Goal: Task Accomplishment & Management: Use online tool/utility

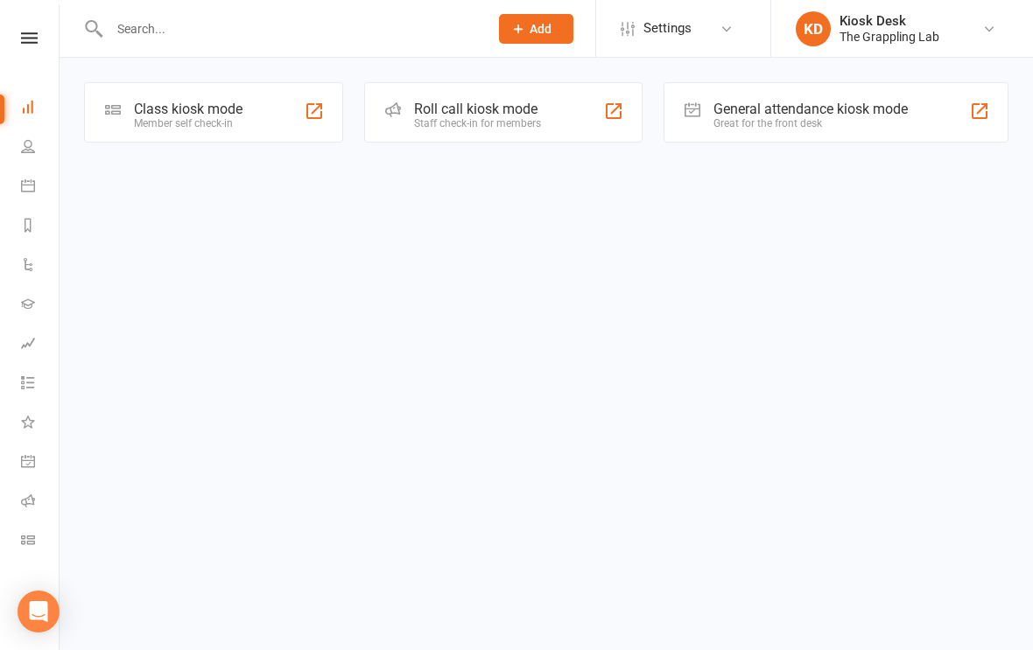
click at [239, 116] on div "Class kiosk mode" at bounding box center [188, 109] width 109 height 17
click at [235, 114] on div "Class kiosk mode" at bounding box center [188, 109] width 109 height 17
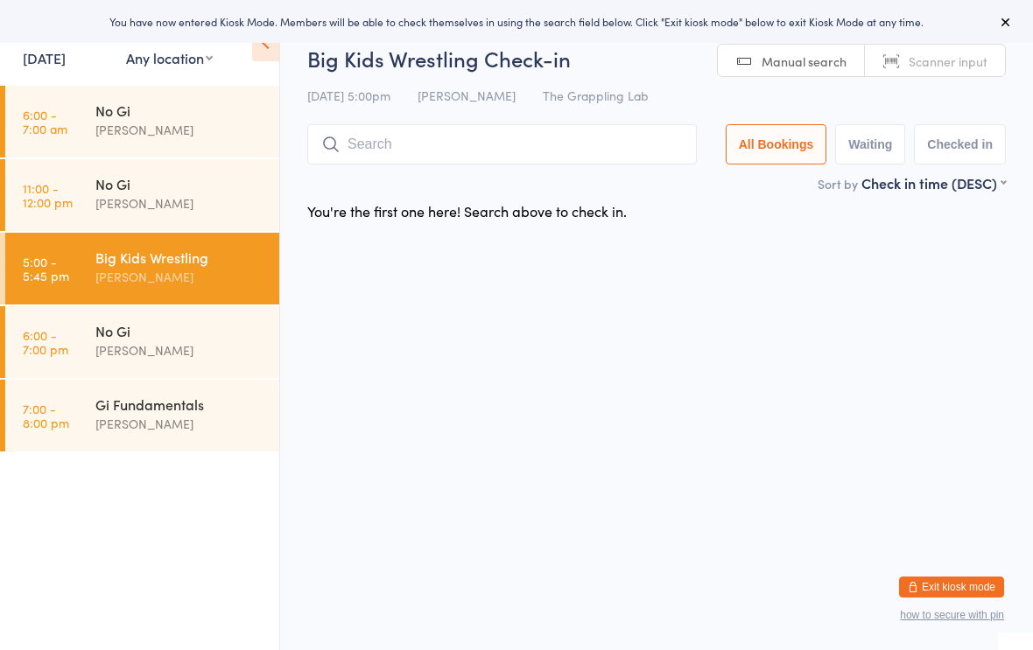
click at [552, 120] on div "Big Kids Wrestling Check-in [DATE] 5:00pm [PERSON_NAME] The Grappling Lab Manua…" at bounding box center [656, 109] width 699 height 130
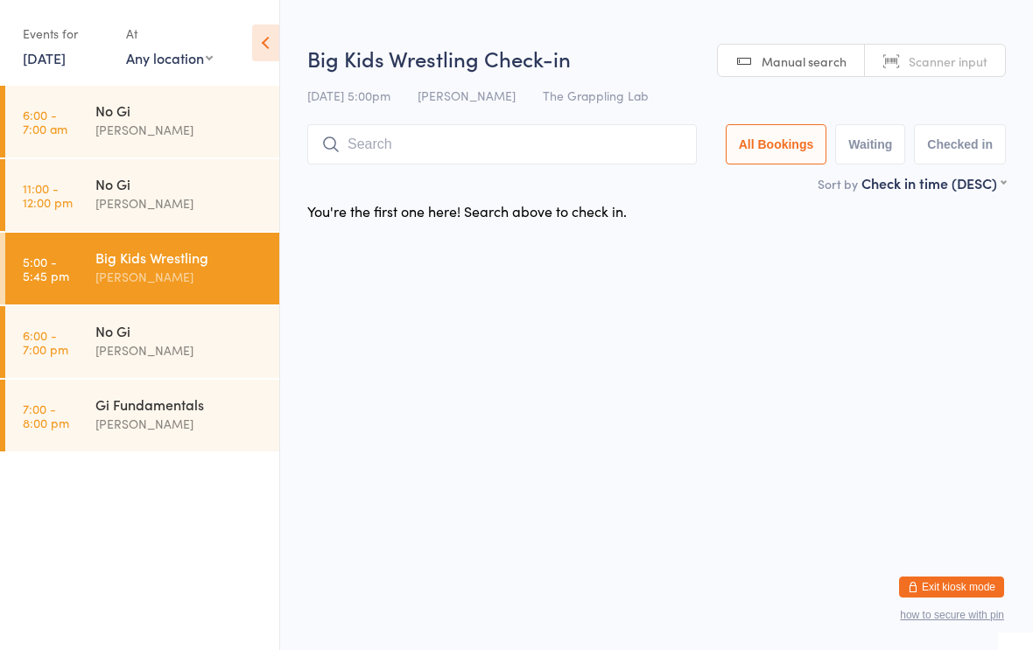
click at [513, 165] on input "search" at bounding box center [502, 144] width 390 height 40
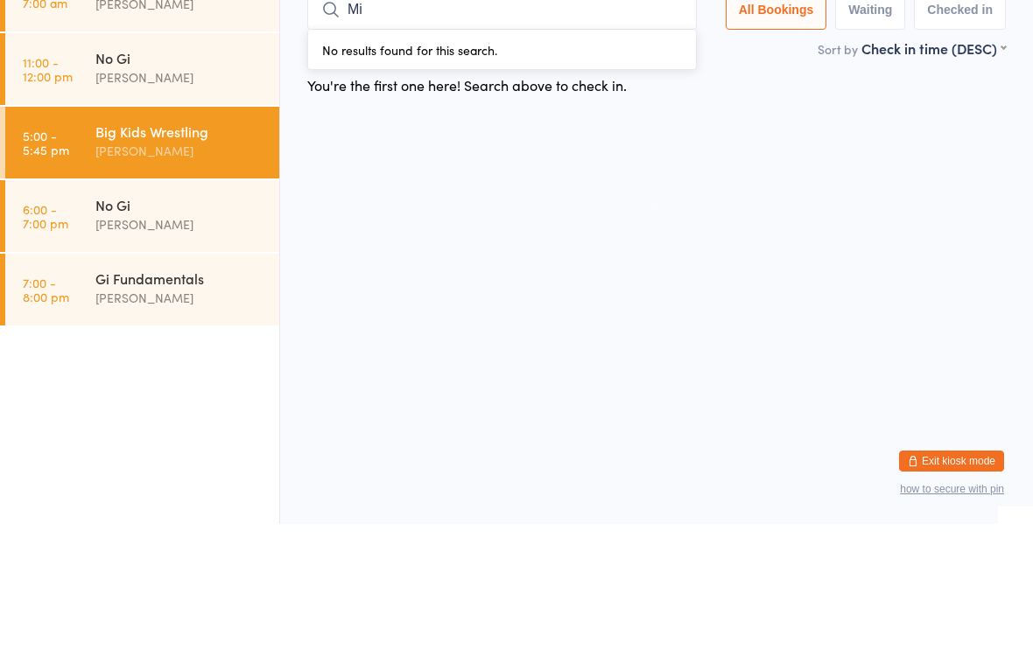
click at [559, 276] on html "You have now entered Kiosk Mode. Members will be able to check themselves in us…" at bounding box center [516, 325] width 1033 height 650
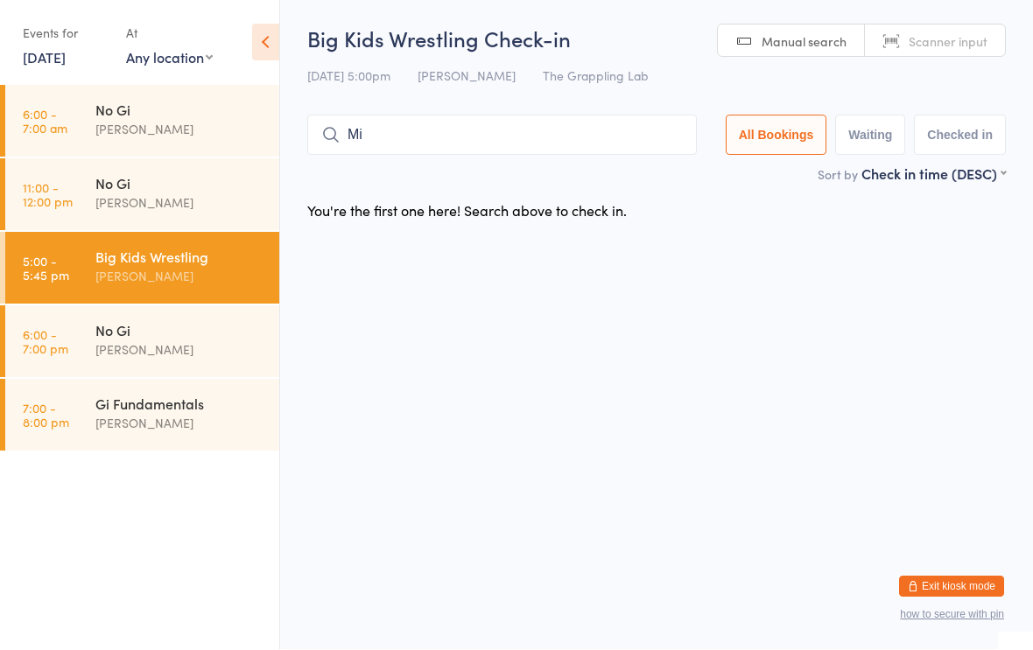
click at [487, 109] on div "Big Kids Wrestling Check-in [DATE] 5:00pm [PERSON_NAME] The Grappling Lab Manua…" at bounding box center [656, 95] width 699 height 140
click at [521, 136] on input "Mi" at bounding box center [502, 136] width 390 height 40
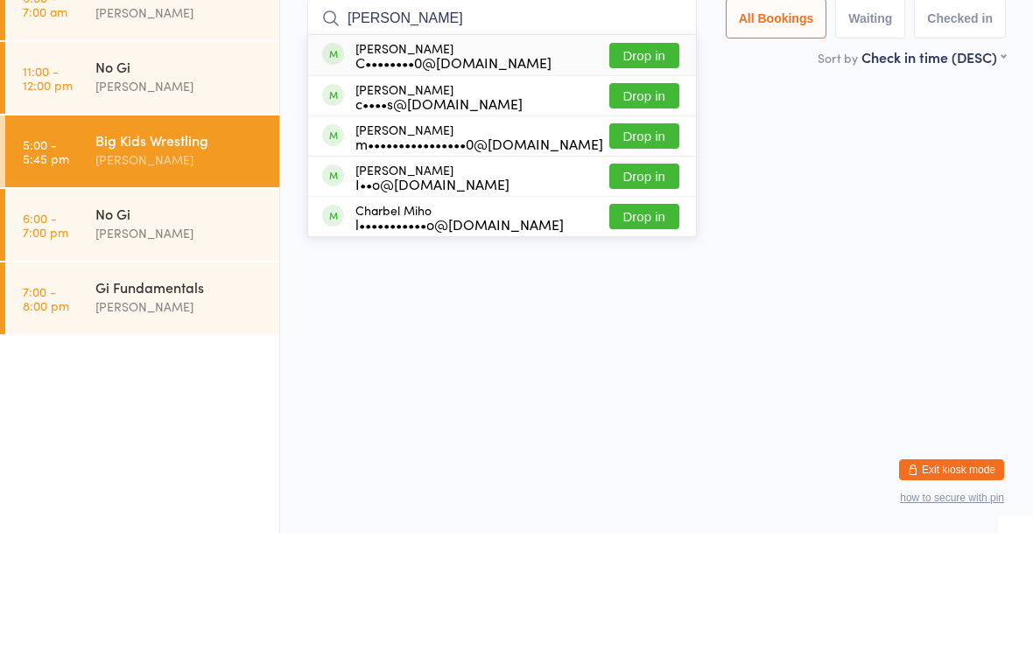
type input "[PERSON_NAME]"
click at [626, 160] on button "Drop in" at bounding box center [644, 172] width 70 height 25
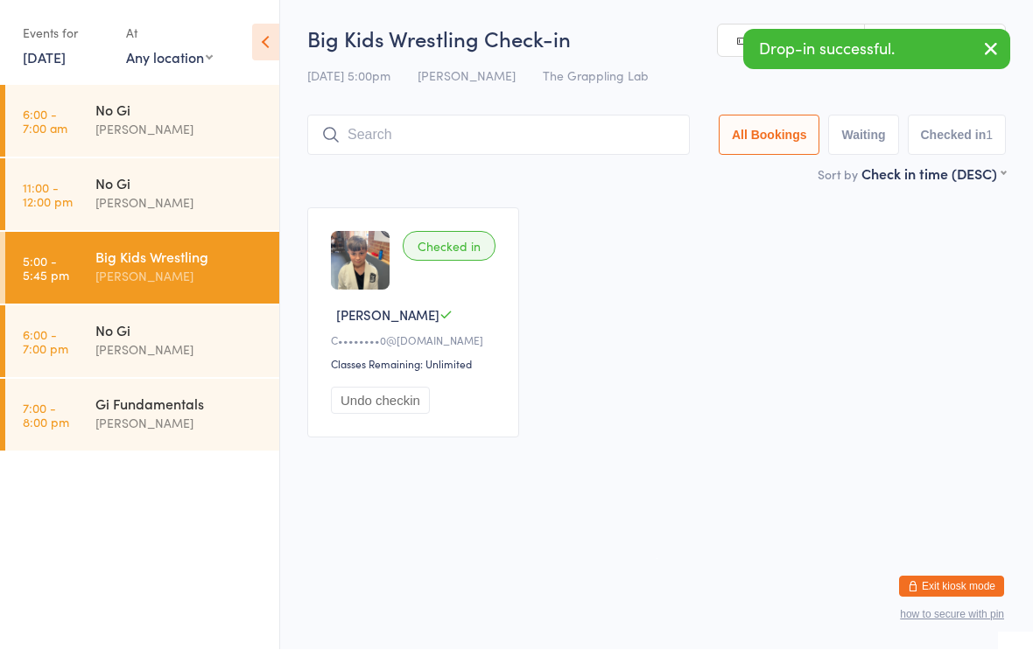
click at [531, 144] on input "search" at bounding box center [498, 136] width 383 height 40
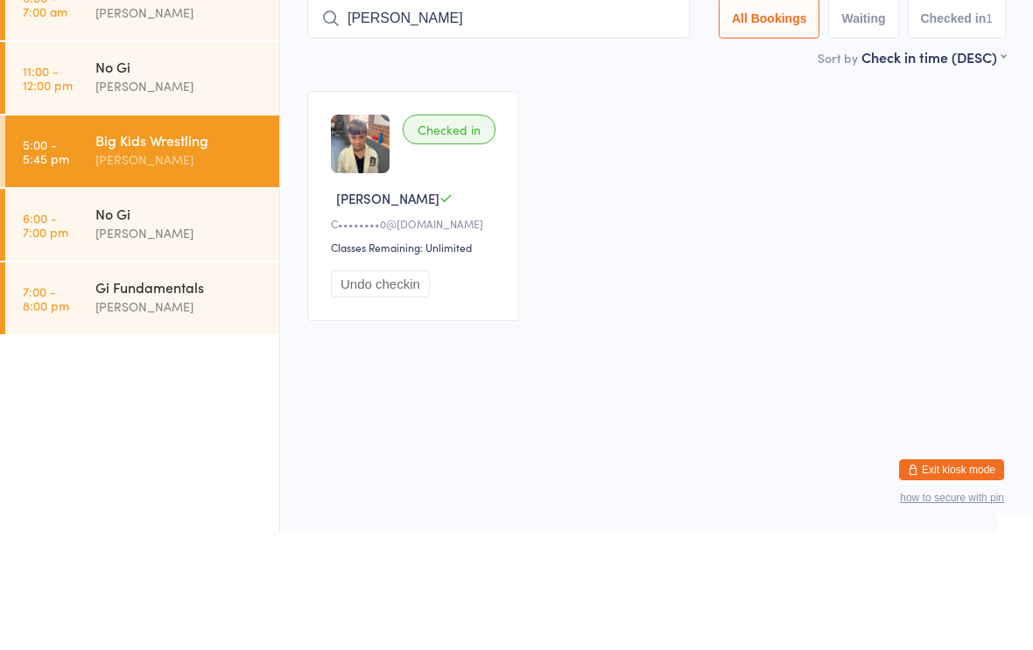
click at [545, 116] on input "[PERSON_NAME]" at bounding box center [498, 136] width 383 height 40
click at [519, 116] on input "[PERSON_NAME]" at bounding box center [498, 136] width 383 height 40
click at [517, 116] on input "[PERSON_NAME]" at bounding box center [498, 136] width 383 height 40
click at [587, 116] on input "[PERSON_NAME]" at bounding box center [498, 136] width 383 height 40
click at [550, 116] on input "[PERSON_NAME]" at bounding box center [498, 136] width 383 height 40
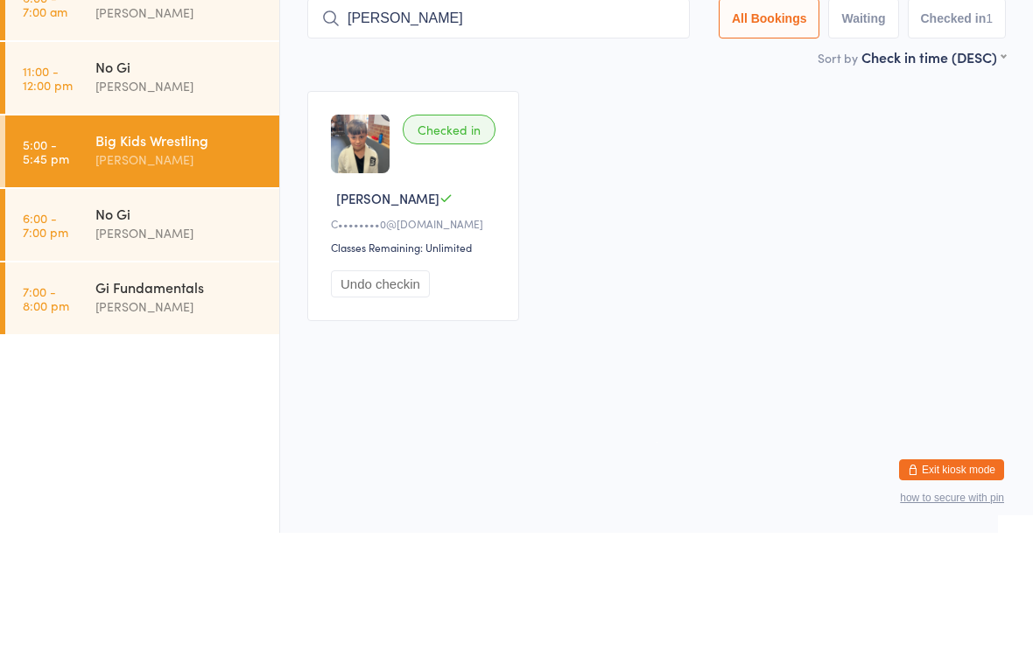
click at [617, 116] on input "[PERSON_NAME]" at bounding box center [498, 136] width 383 height 40
click at [721, 193] on div "Checked in [PERSON_NAME] [PERSON_NAME]••••••••0@[DOMAIN_NAME] Classes Remaining…" at bounding box center [657, 324] width 730 height 262
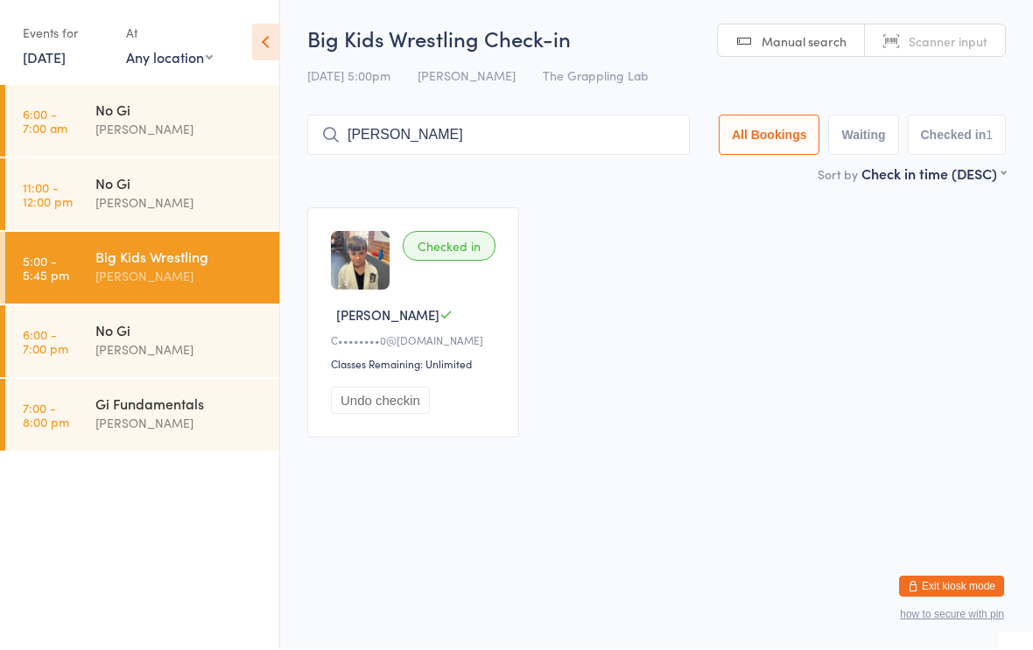
click at [531, 125] on input "[PERSON_NAME]" at bounding box center [498, 136] width 383 height 40
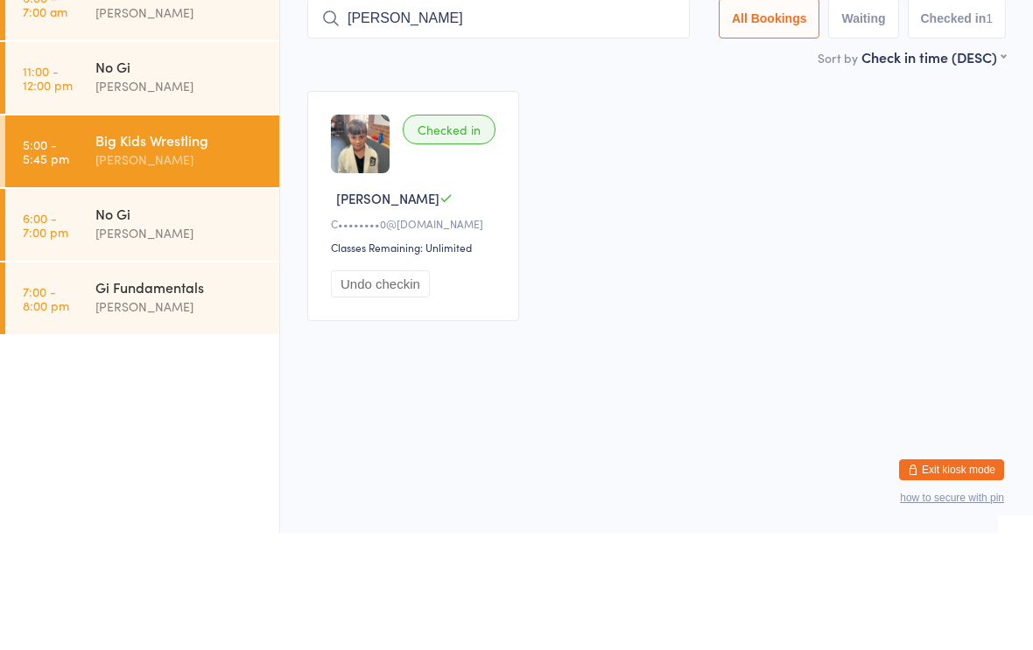
click at [551, 116] on input "[PERSON_NAME]" at bounding box center [498, 136] width 383 height 40
click at [524, 116] on input "[PERSON_NAME]" at bounding box center [498, 136] width 383 height 40
click at [720, 193] on div "Checked in [PERSON_NAME] [PERSON_NAME]••••••••0@[DOMAIN_NAME] Classes Remaining…" at bounding box center [657, 324] width 730 height 262
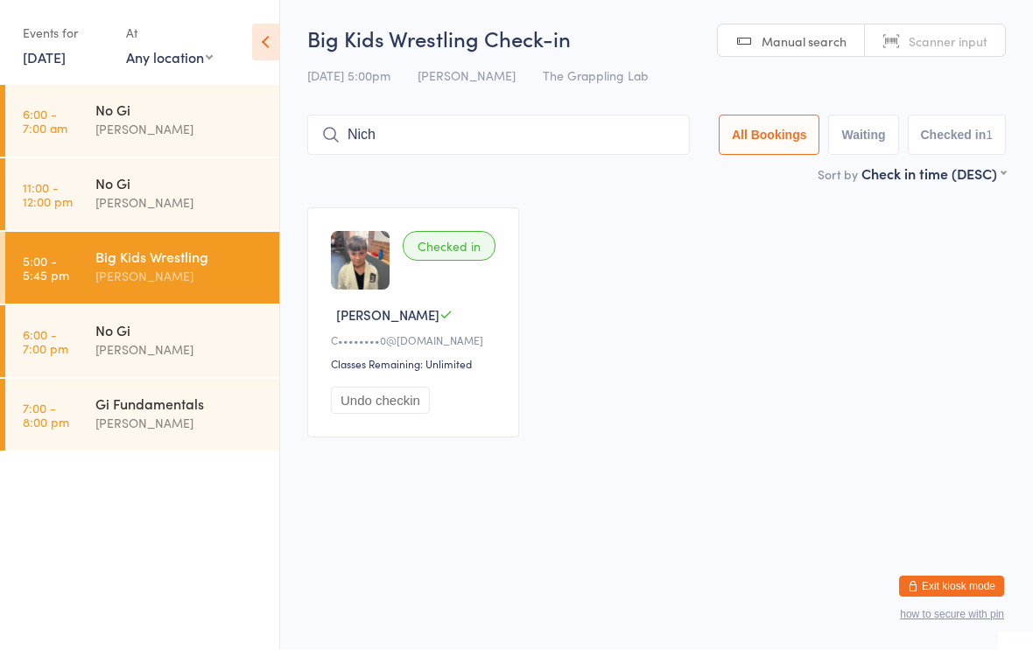
click at [462, 134] on input "Nich" at bounding box center [498, 136] width 383 height 40
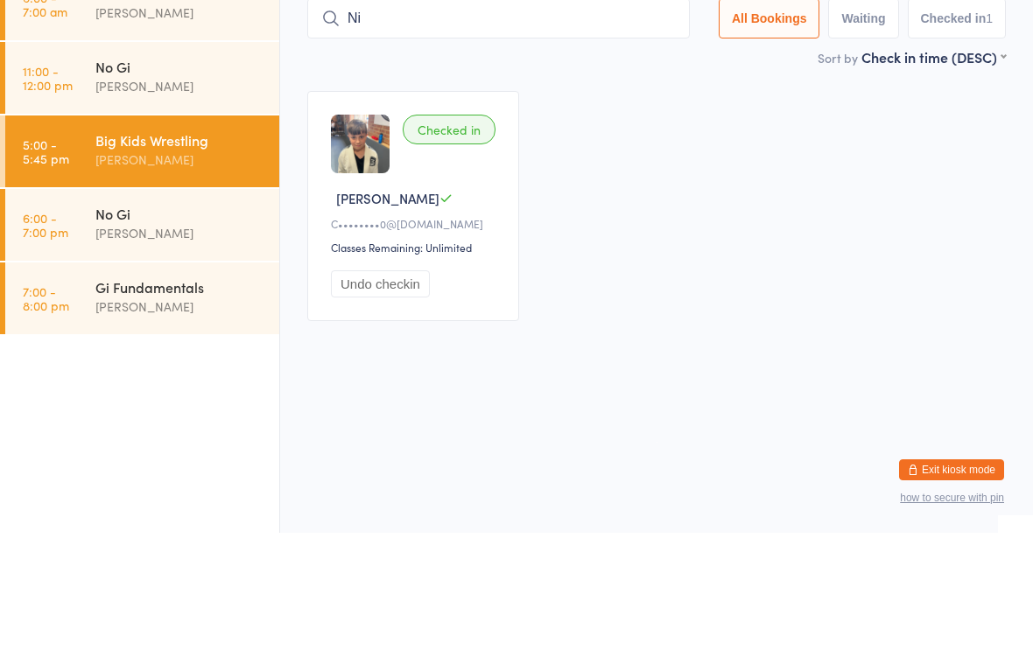
type input "N"
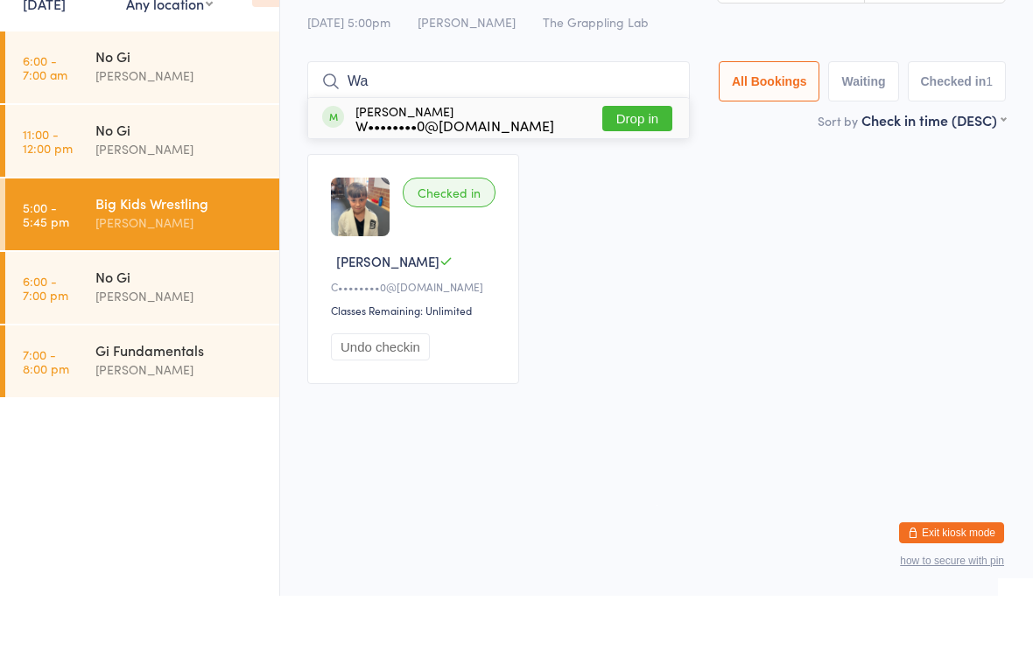
type input "W"
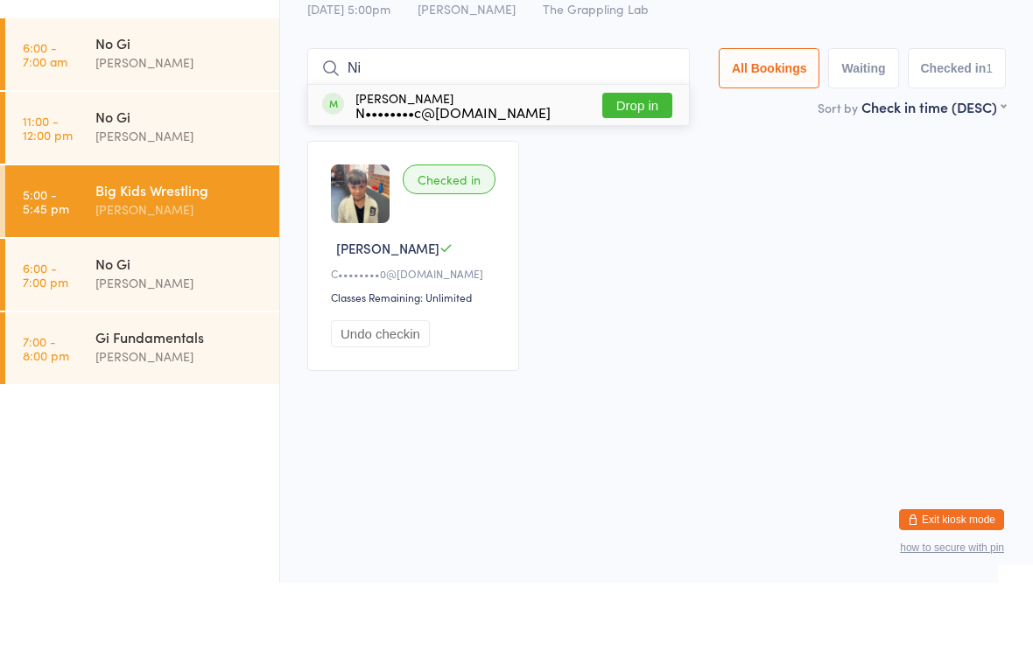
type input "N"
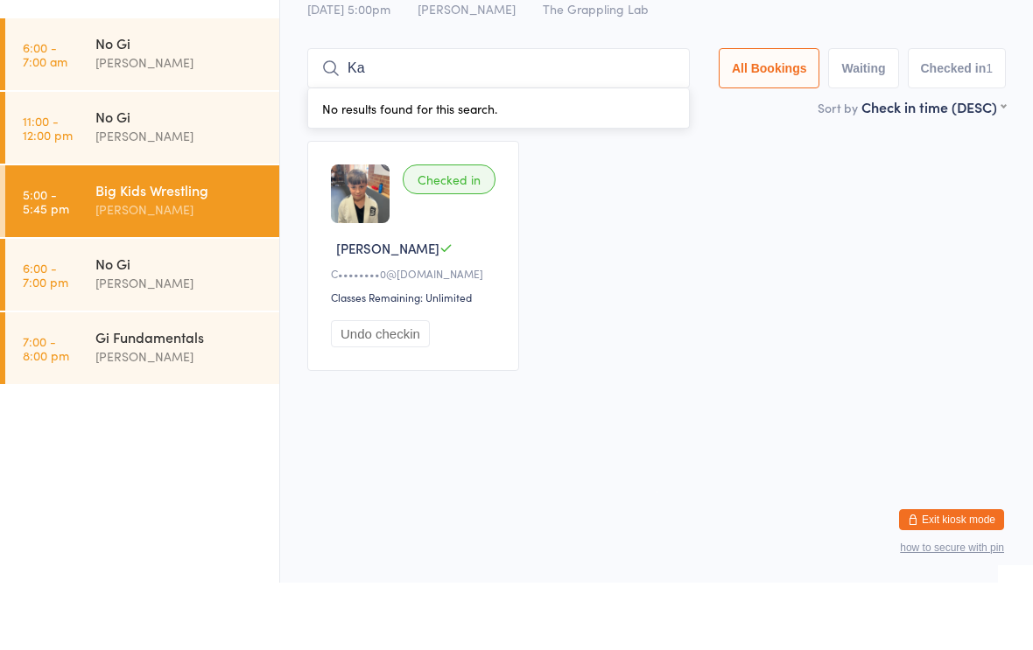
type input "K"
type input "A"
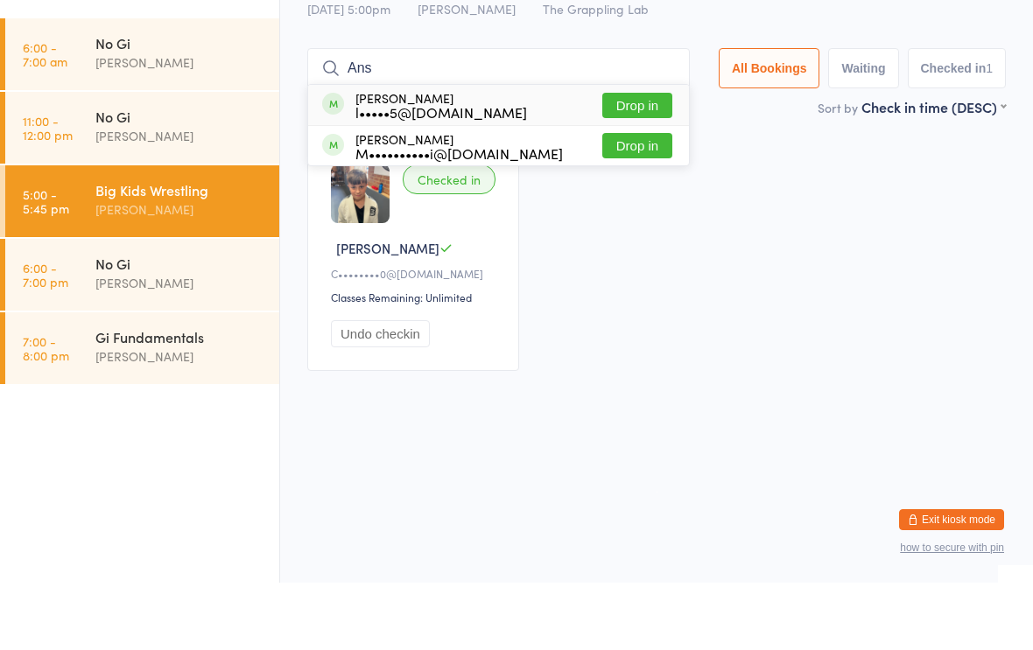
type input "Ans"
click at [629, 160] on button "Drop in" at bounding box center [637, 172] width 70 height 25
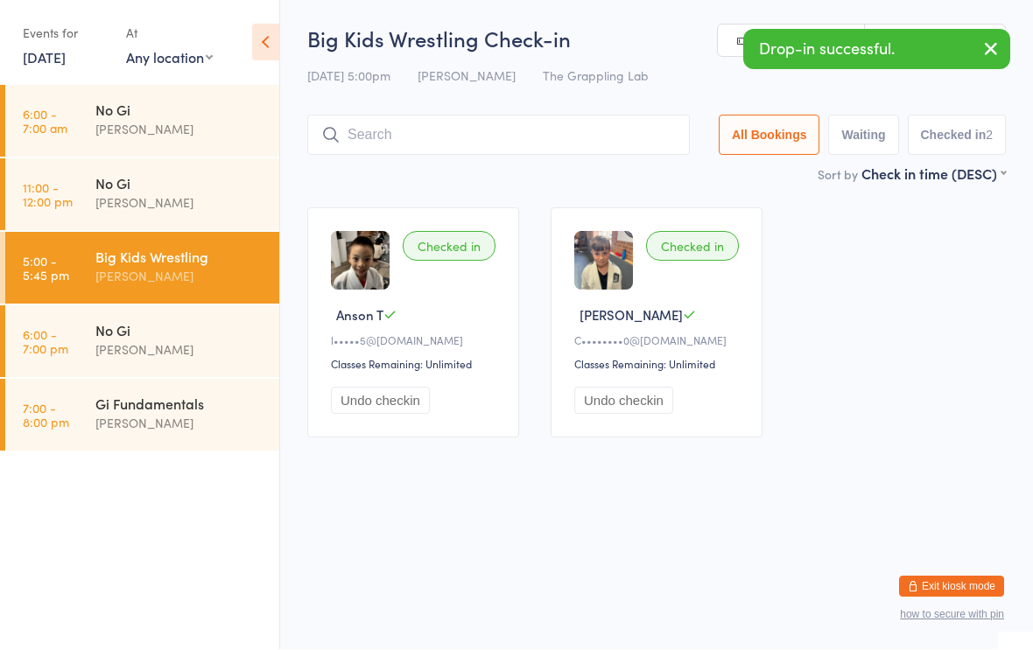
click at [366, 135] on input "search" at bounding box center [498, 136] width 383 height 40
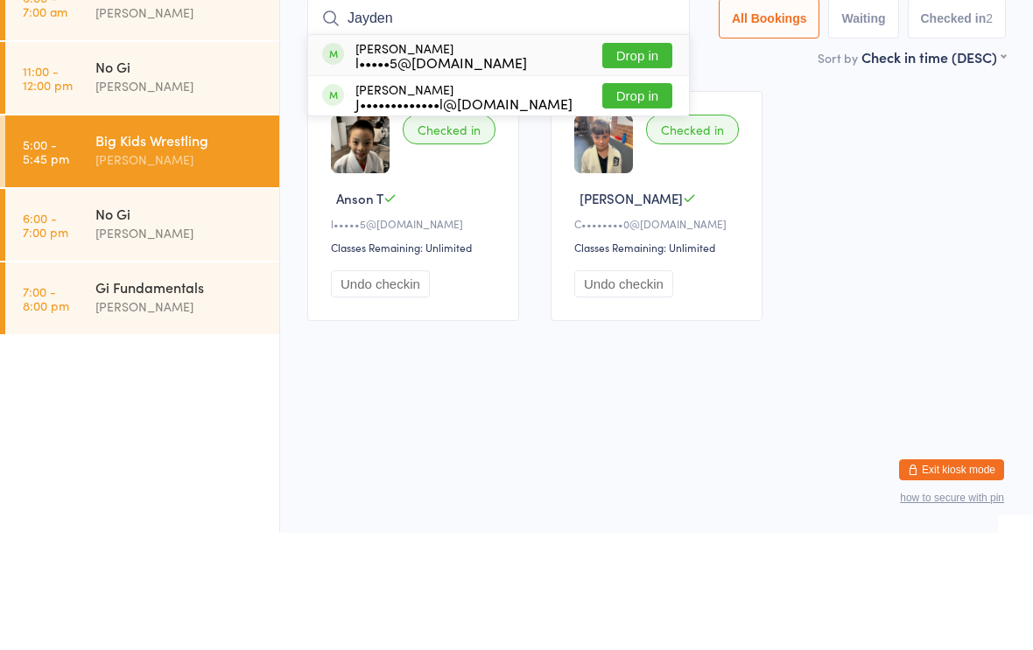
type input "Jayden"
click at [619, 160] on button "Drop in" at bounding box center [637, 172] width 70 height 25
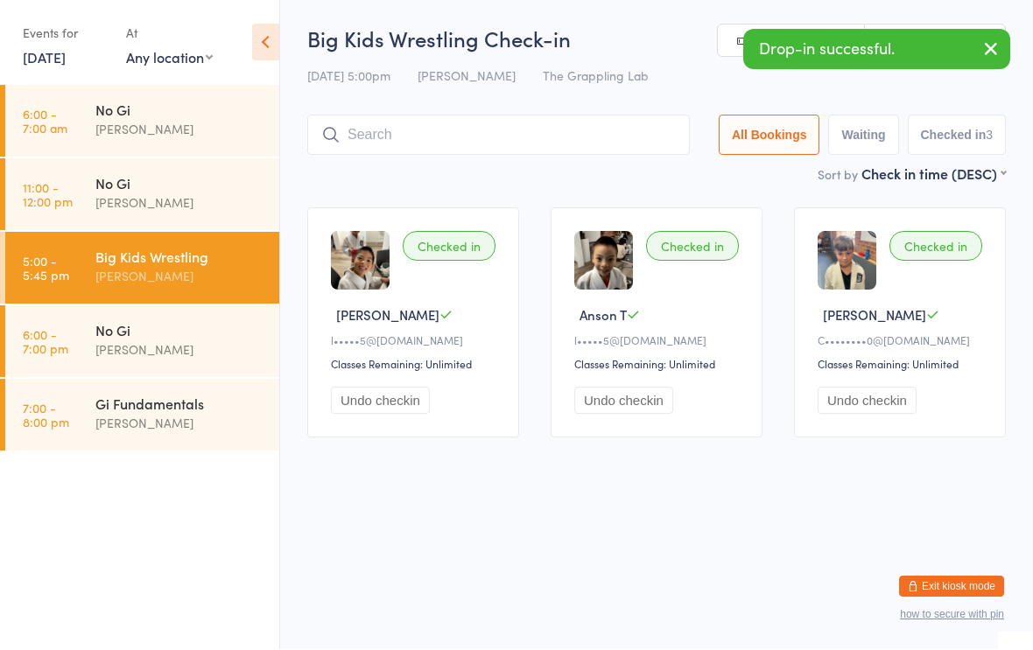
click at [404, 137] on input "search" at bounding box center [498, 136] width 383 height 40
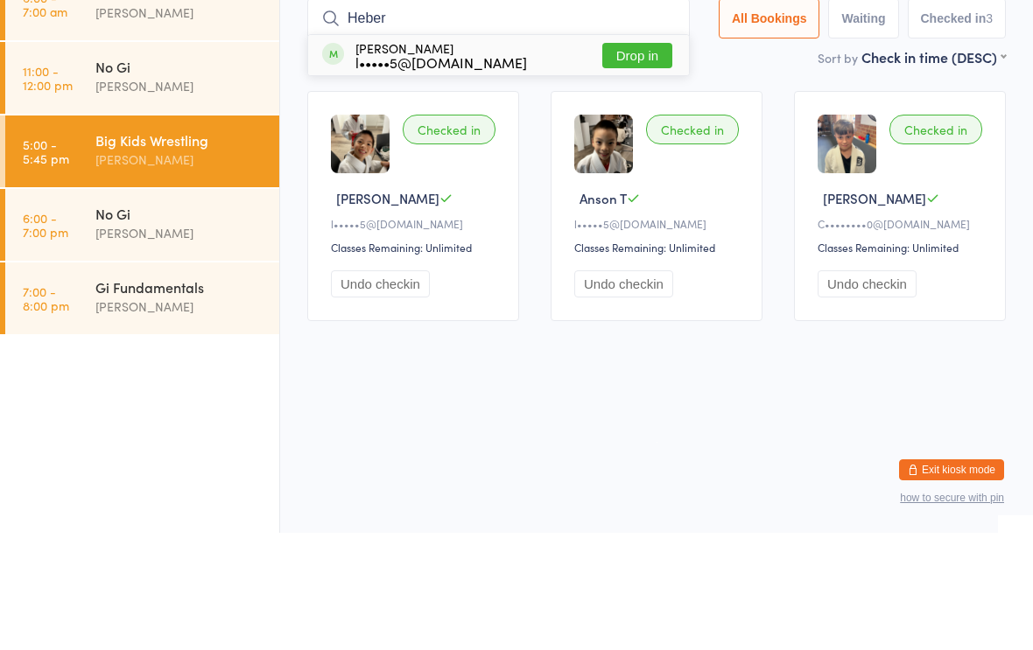
type input "Heber"
click at [617, 160] on button "Drop in" at bounding box center [637, 172] width 70 height 25
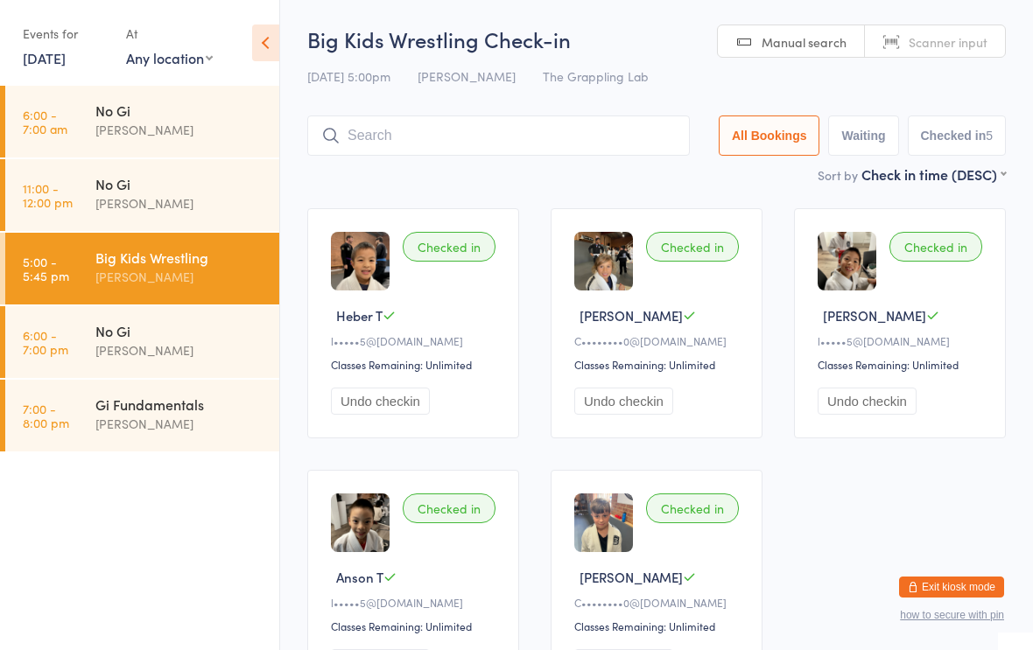
click at [443, 137] on input "search" at bounding box center [498, 136] width 383 height 40
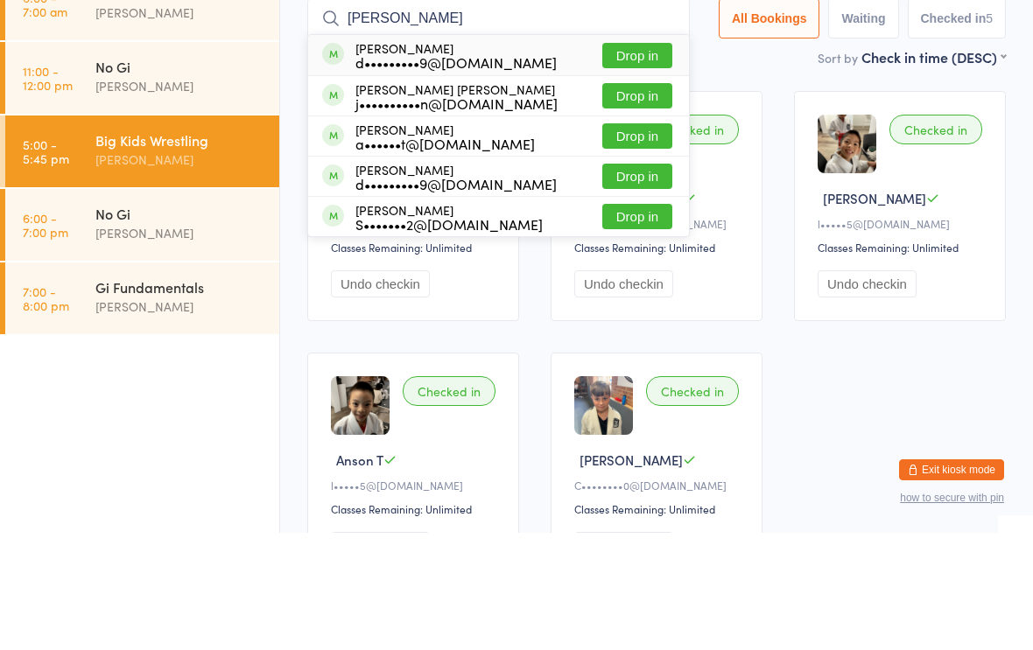
type input "[PERSON_NAME]"
click at [646, 160] on button "Drop in" at bounding box center [637, 172] width 70 height 25
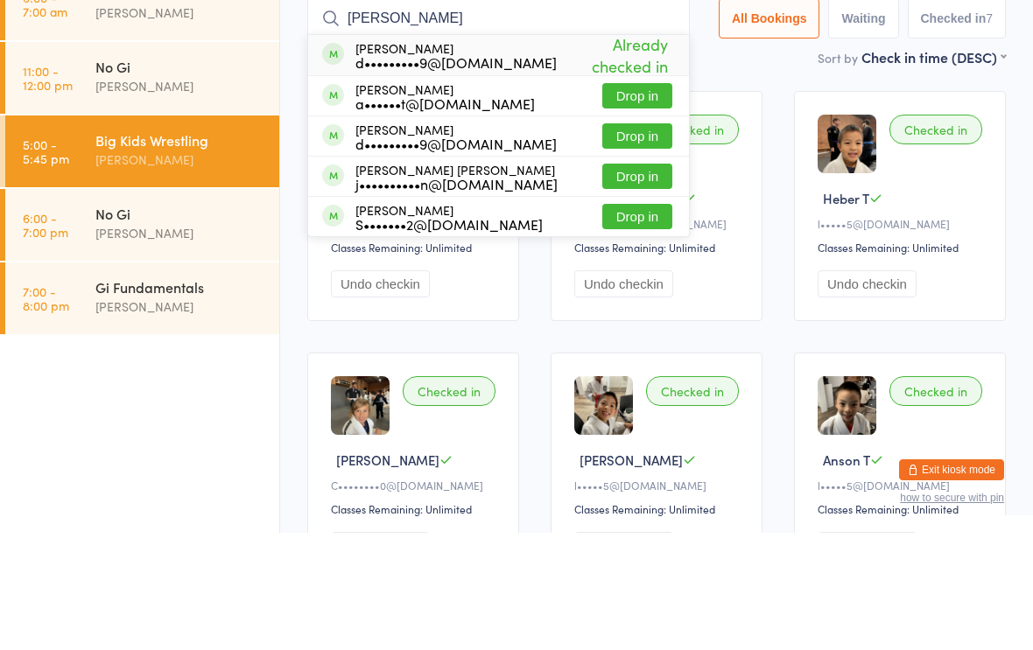
type input "[PERSON_NAME]"
click at [448, 294] on div "j••••••••••n@[DOMAIN_NAME]" at bounding box center [456, 301] width 202 height 14
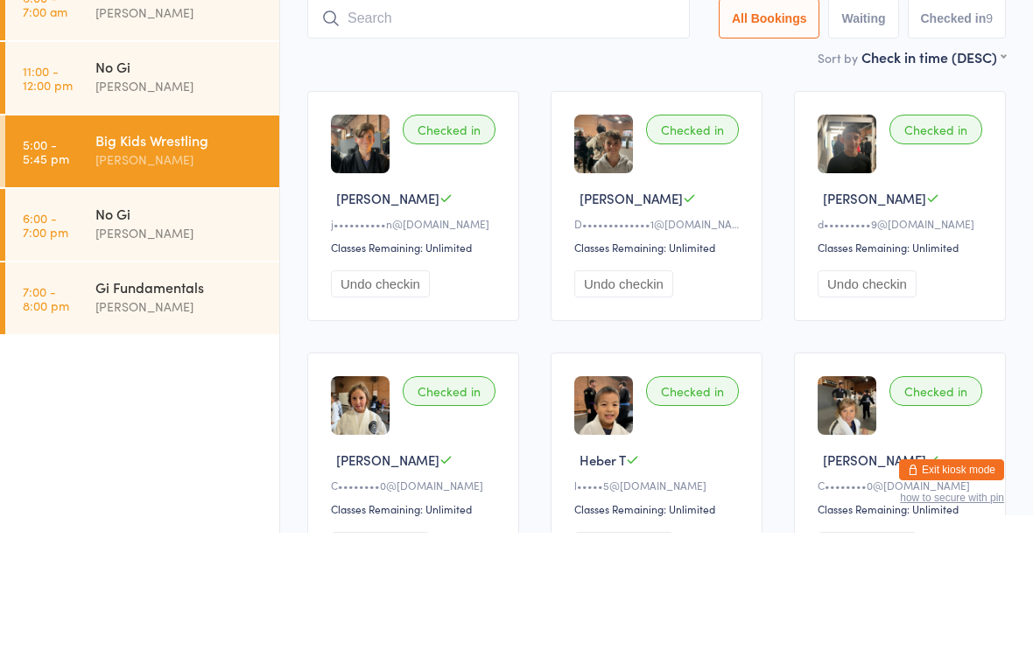
click at [415, 116] on input "search" at bounding box center [498, 136] width 383 height 40
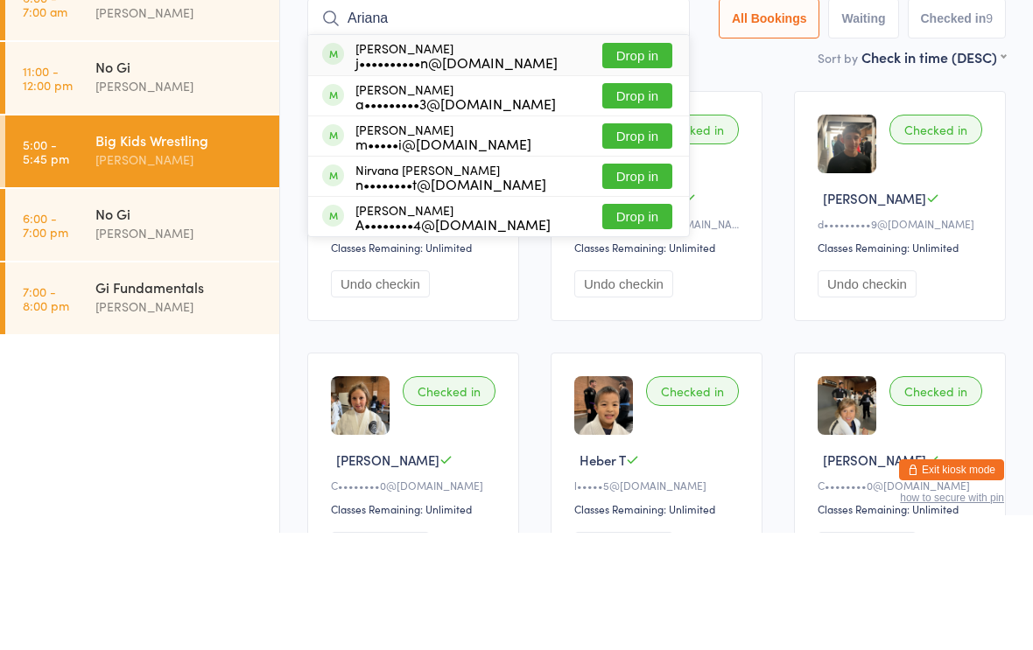
type input "Ariana"
click at [637, 160] on button "Drop in" at bounding box center [637, 172] width 70 height 25
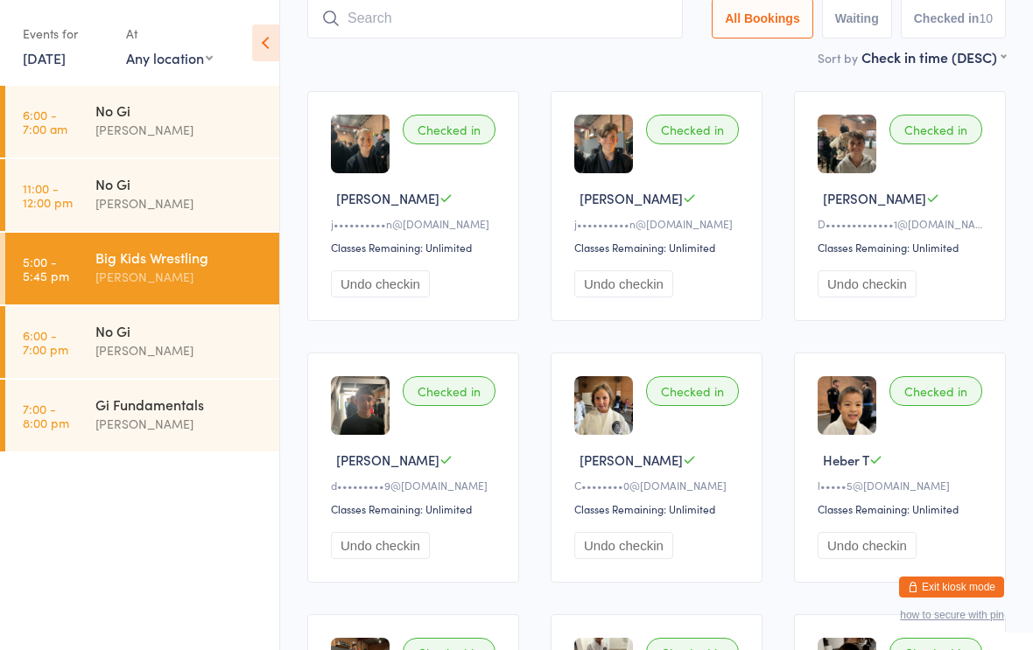
click at [212, 276] on div "[PERSON_NAME]" at bounding box center [179, 277] width 169 height 20
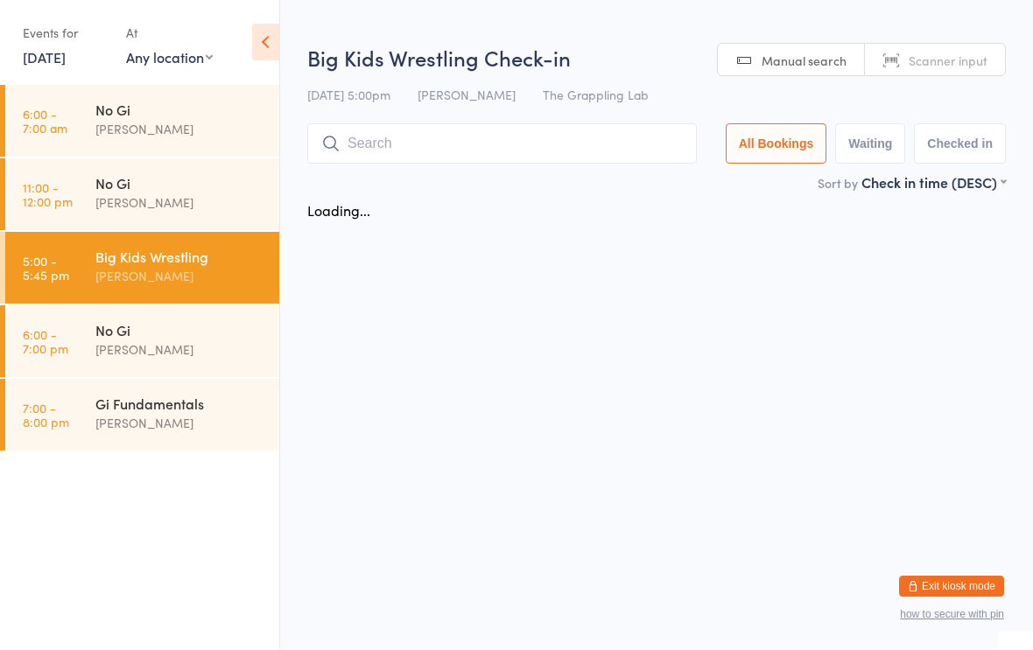
scroll to position [1, 0]
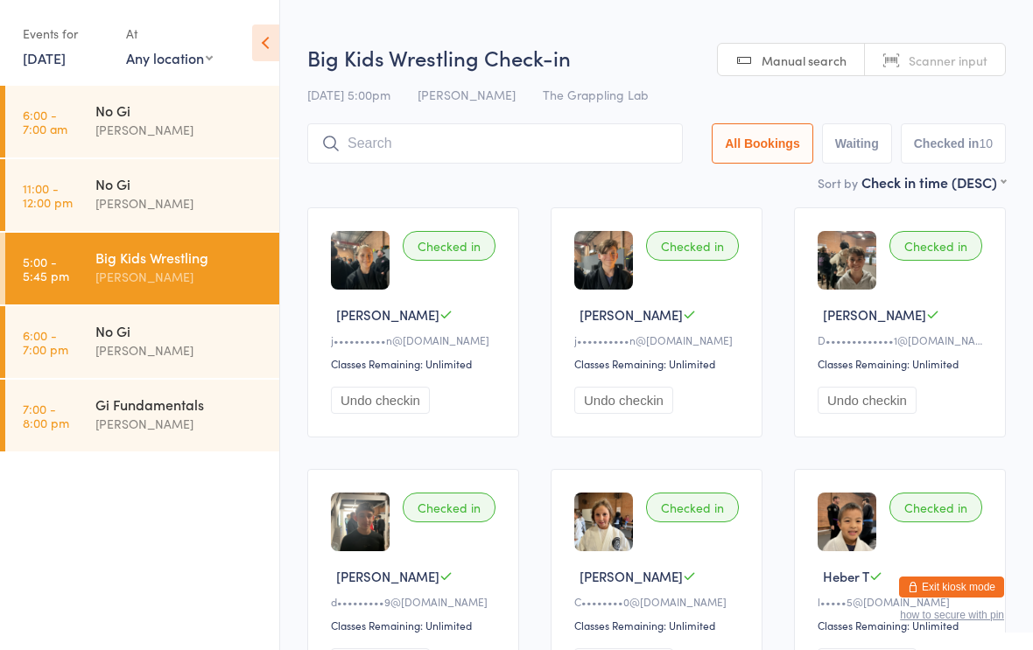
click at [474, 156] on input "search" at bounding box center [495, 143] width 376 height 40
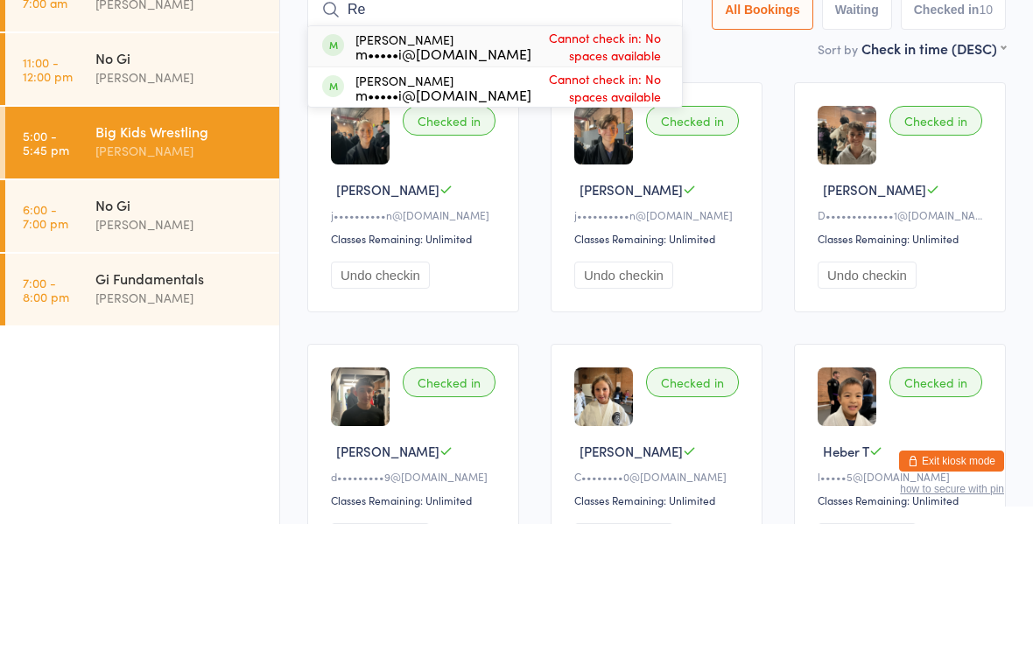
type input "R"
type input "[PERSON_NAME]"
click at [531, 172] on div "l••••••••••••••u@[DOMAIN_NAME]" at bounding box center [468, 179] width 227 height 14
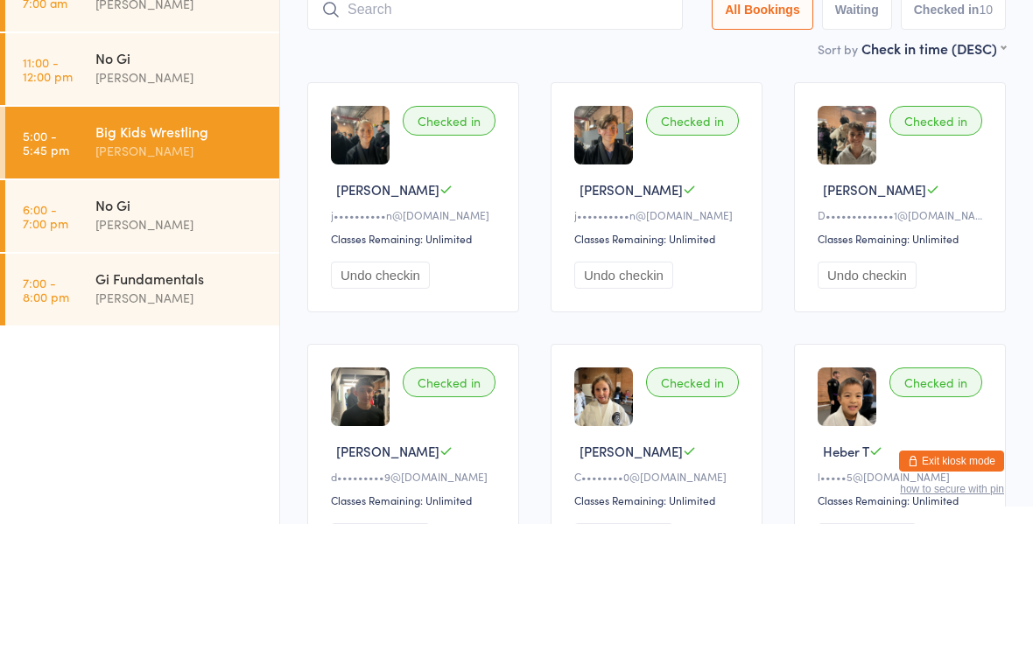
scroll to position [125, 0]
